Goal: Find specific page/section: Find specific page/section

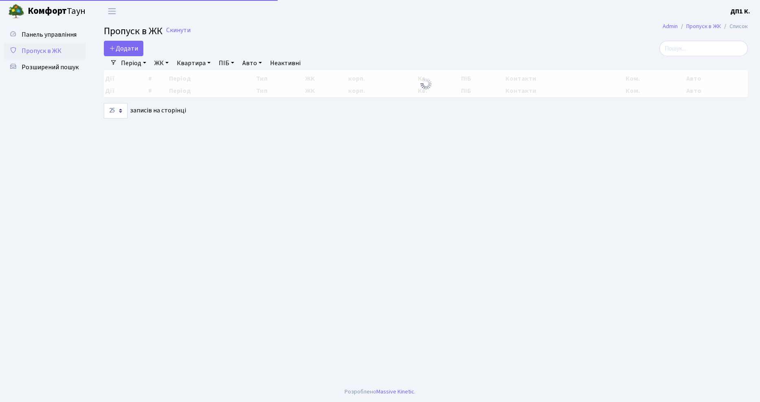
select select "25"
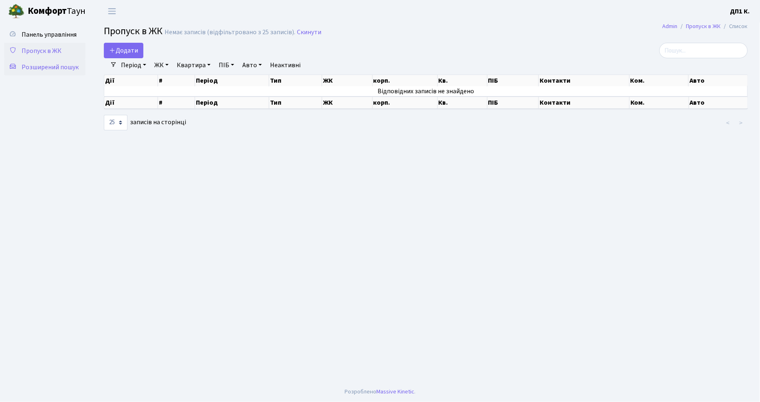
click at [68, 63] on span "Розширений пошук" at bounding box center [50, 67] width 57 height 9
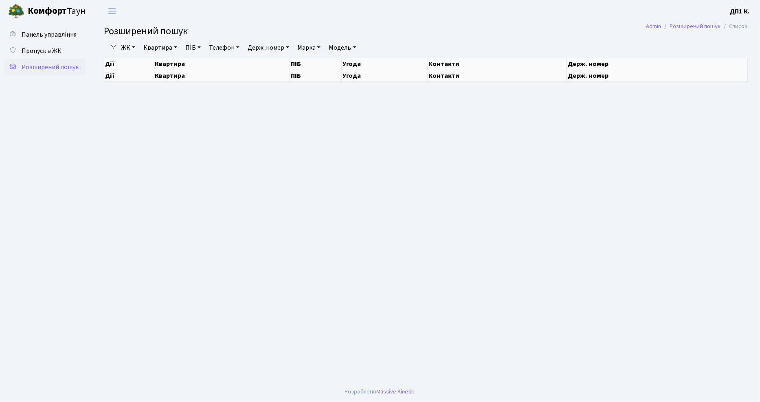
select select "25"
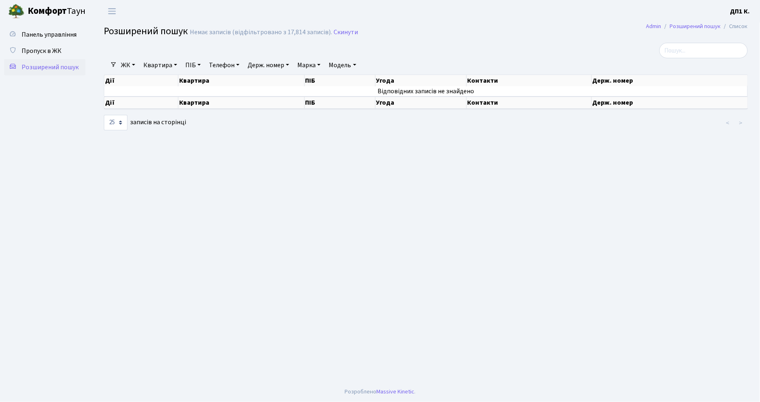
click at [269, 67] on link "Держ. номер" at bounding box center [268, 65] width 48 height 14
click at [275, 67] on link "Держ. номер" at bounding box center [268, 65] width 48 height 14
click at [693, 29] on link "Розширений пошук" at bounding box center [695, 26] width 51 height 9
select select "25"
click at [58, 43] on link "Пропуск в ЖК" at bounding box center [44, 51] width 81 height 16
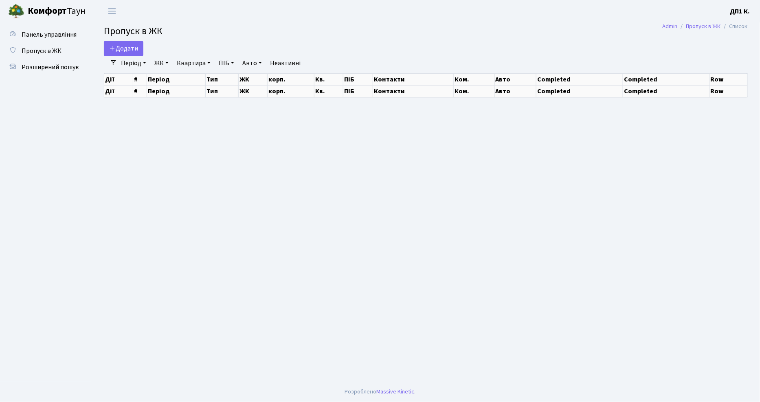
select select "25"
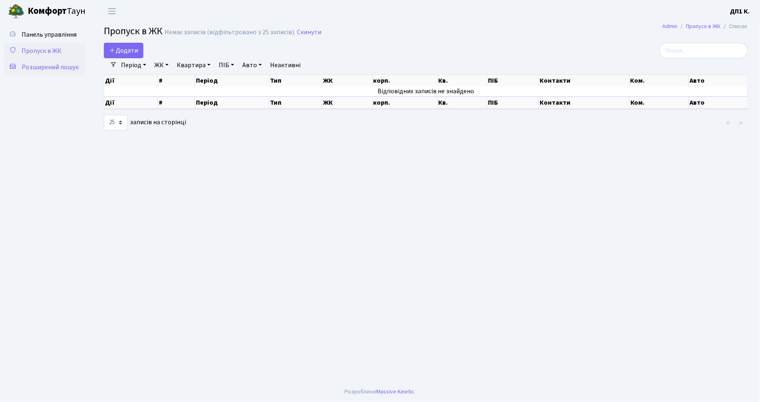
click at [55, 62] on link "Розширений пошук" at bounding box center [44, 67] width 81 height 16
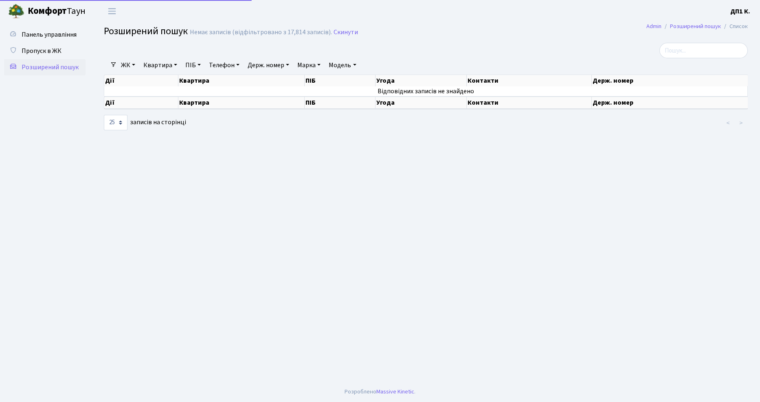
select select "25"
click at [351, 33] on link "Скинути" at bounding box center [346, 33] width 24 height 8
select select "25"
click at [357, 62] on link "Модель" at bounding box center [342, 65] width 34 height 14
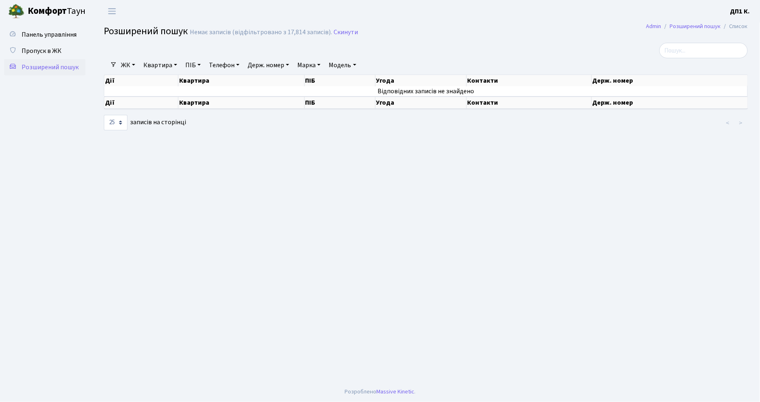
click at [315, 61] on link "Марка" at bounding box center [309, 65] width 30 height 14
click at [54, 31] on span "Панель управління" at bounding box center [49, 34] width 55 height 9
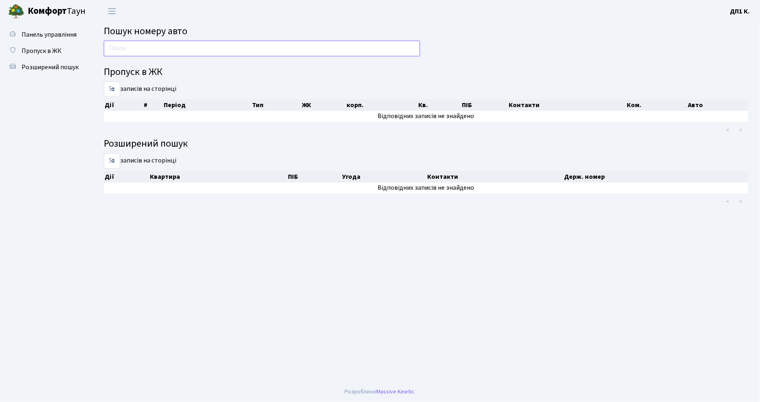
click at [135, 46] on input "text" at bounding box center [262, 48] width 316 height 15
type input "\"
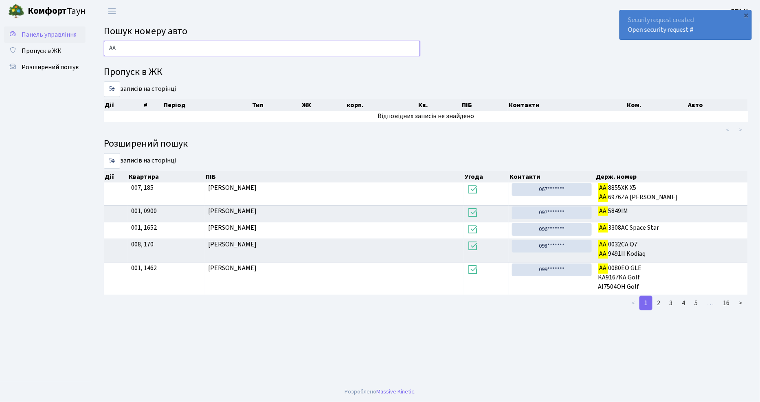
type input "AA"
click at [52, 39] on span "Панель управління" at bounding box center [49, 34] width 55 height 9
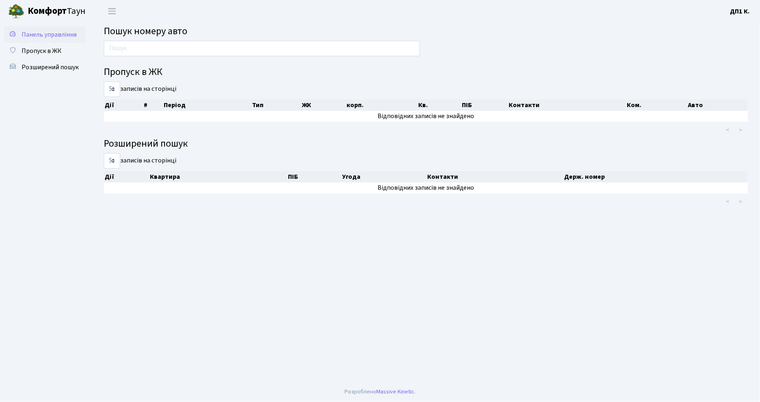
click at [53, 42] on link "Панель управління" at bounding box center [44, 34] width 81 height 16
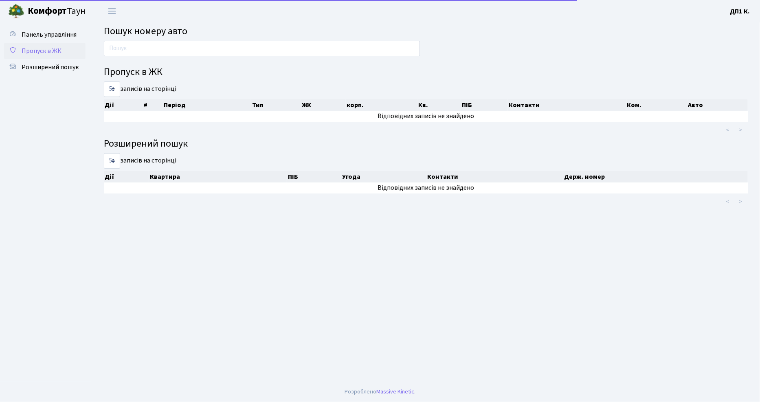
click at [53, 46] on span "Пропуск в ЖК" at bounding box center [42, 50] width 40 height 9
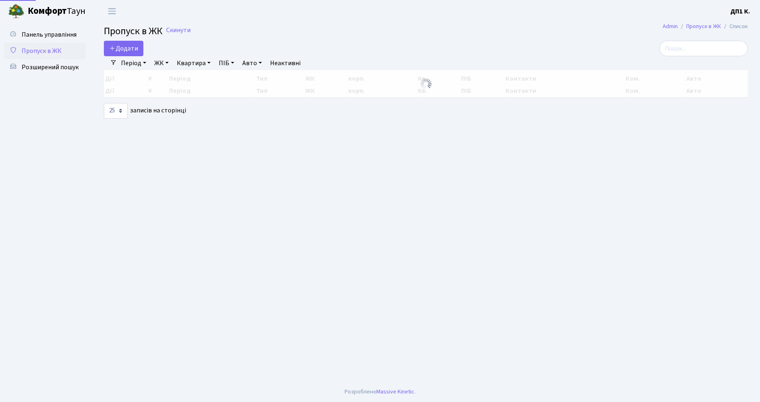
select select "25"
